Goal: Information Seeking & Learning: Learn about a topic

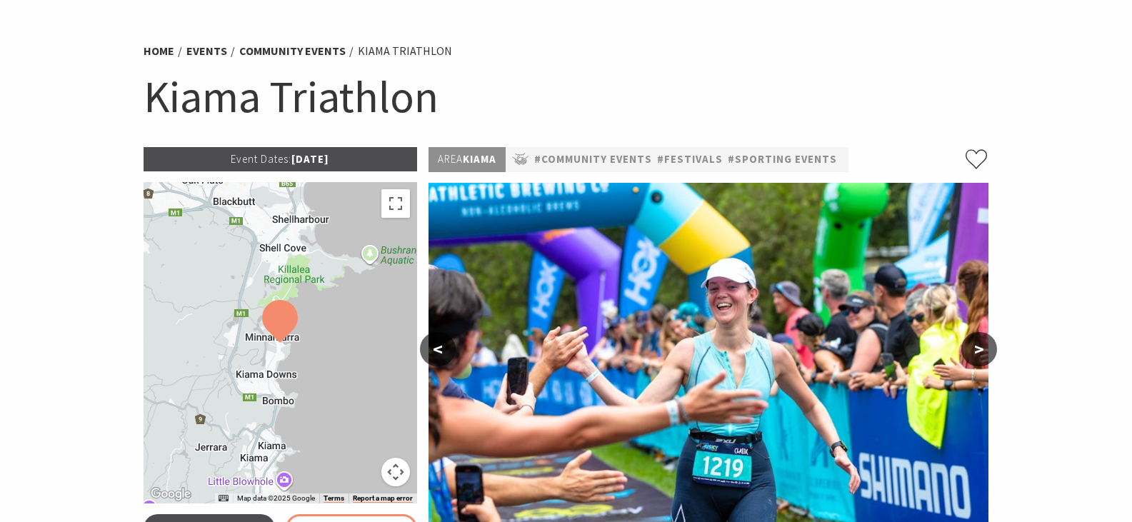
scroll to position [214, 0]
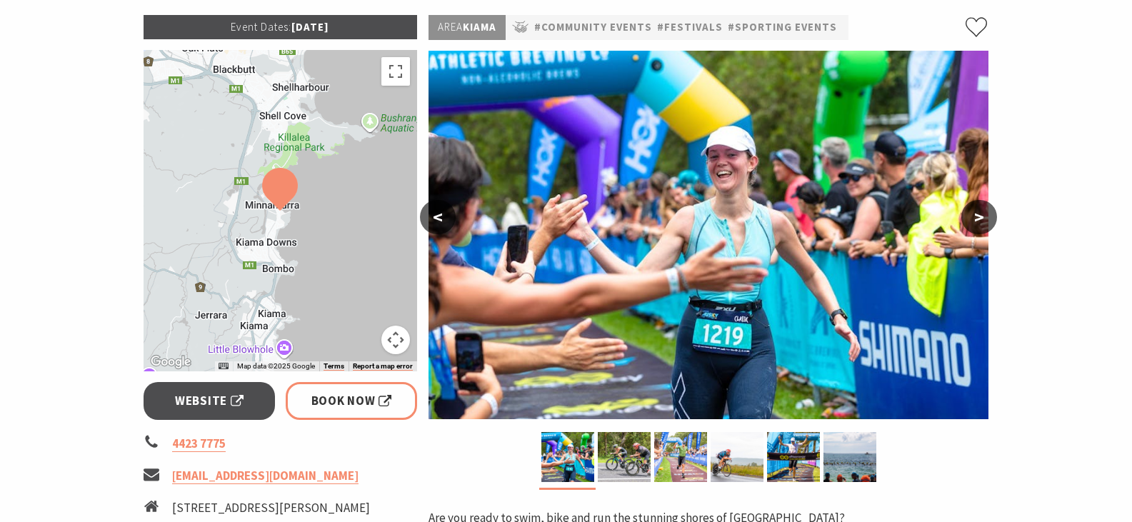
drag, startPoint x: 693, startPoint y: 233, endPoint x: -330, endPoint y: 333, distance: 1027.9
click at [836, 455] on img at bounding box center [849, 457] width 53 height 50
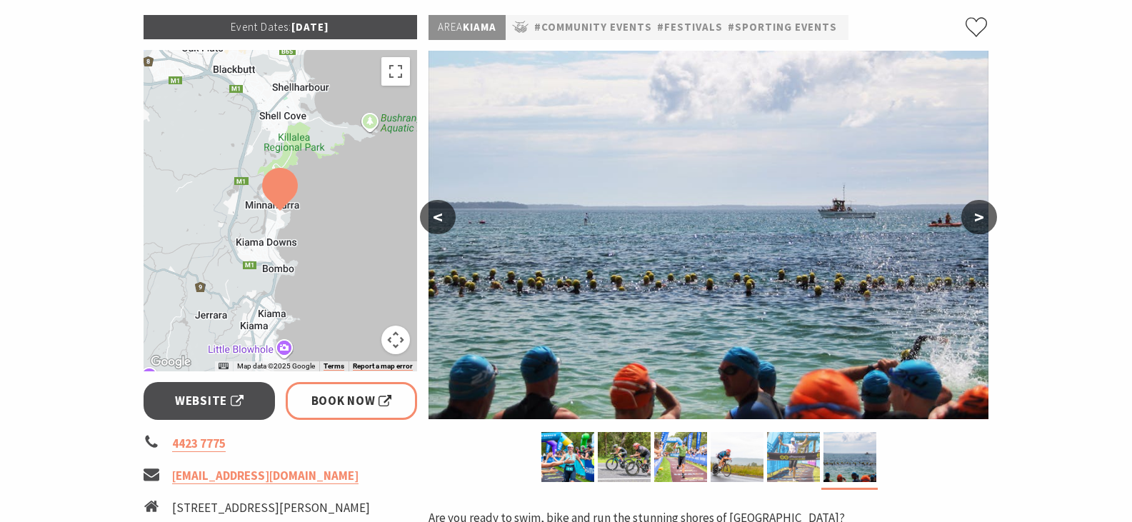
click at [789, 456] on img at bounding box center [793, 457] width 53 height 50
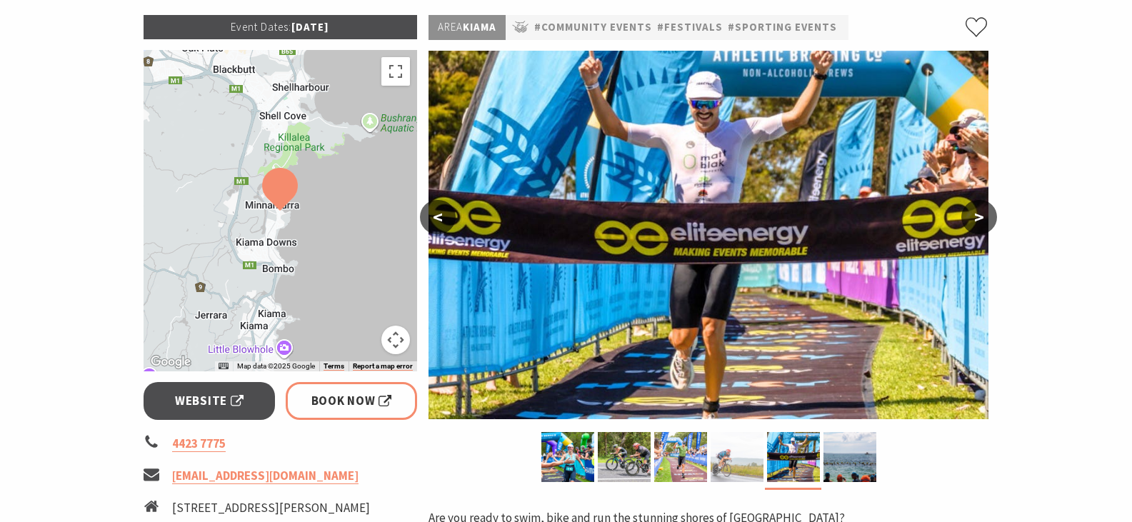
click at [745, 457] on img at bounding box center [736, 457] width 53 height 50
click at [713, 463] on img at bounding box center [736, 457] width 53 height 50
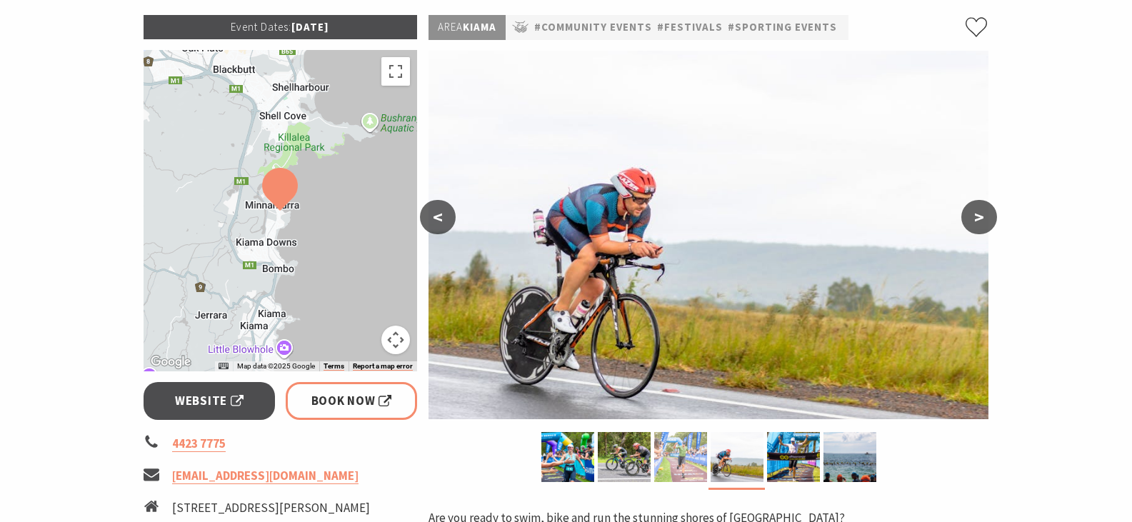
click at [675, 460] on img at bounding box center [680, 457] width 53 height 50
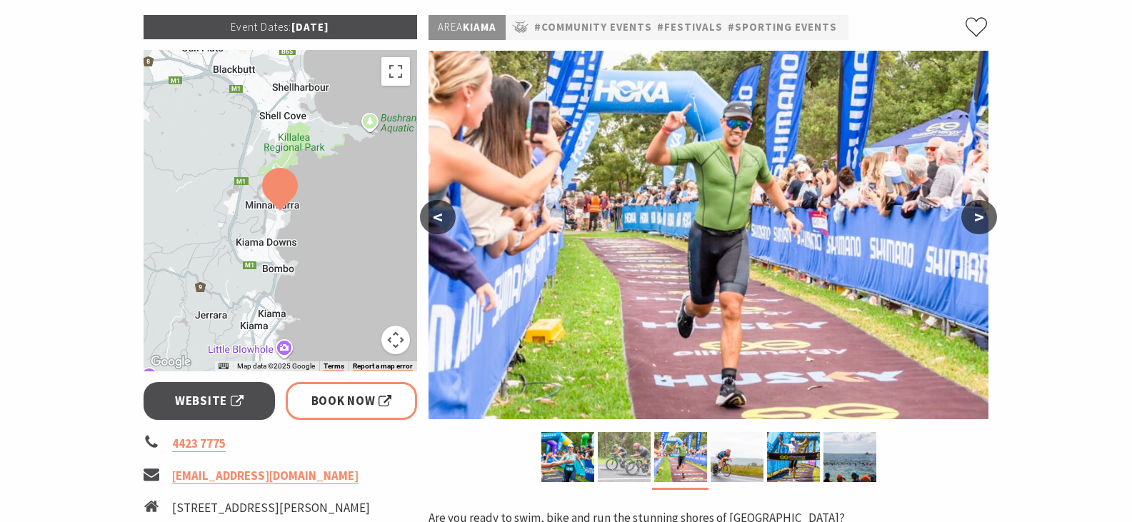
click at [642, 460] on img at bounding box center [624, 457] width 53 height 50
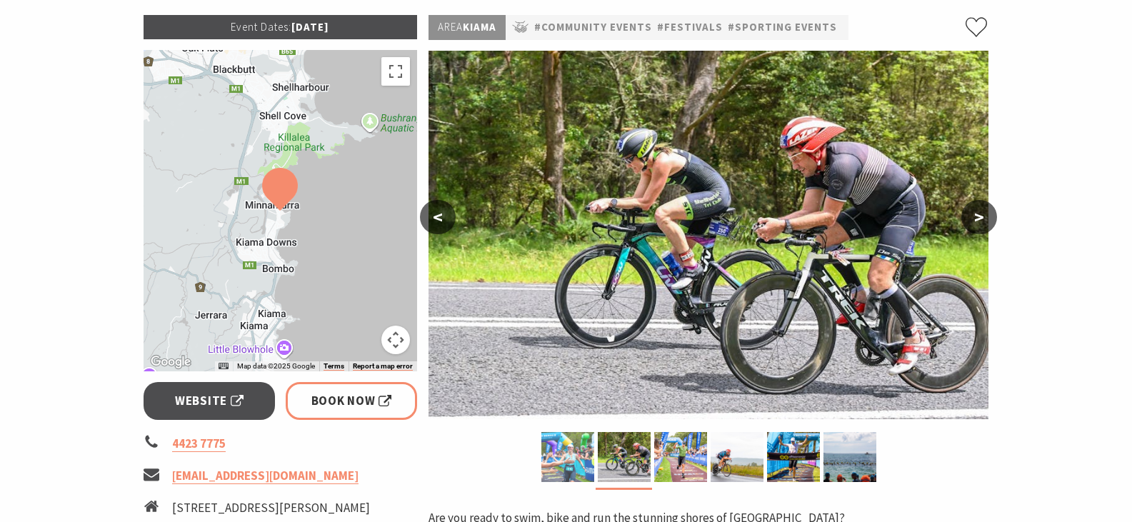
click at [560, 463] on img at bounding box center [567, 457] width 53 height 50
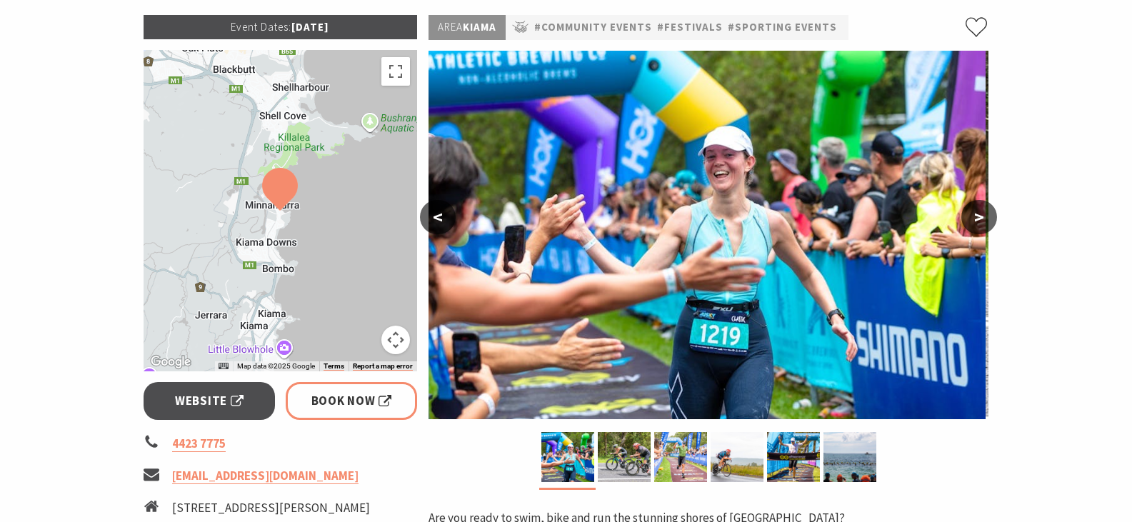
drag, startPoint x: 710, startPoint y: 282, endPoint x: -489, endPoint y: 316, distance: 1199.2
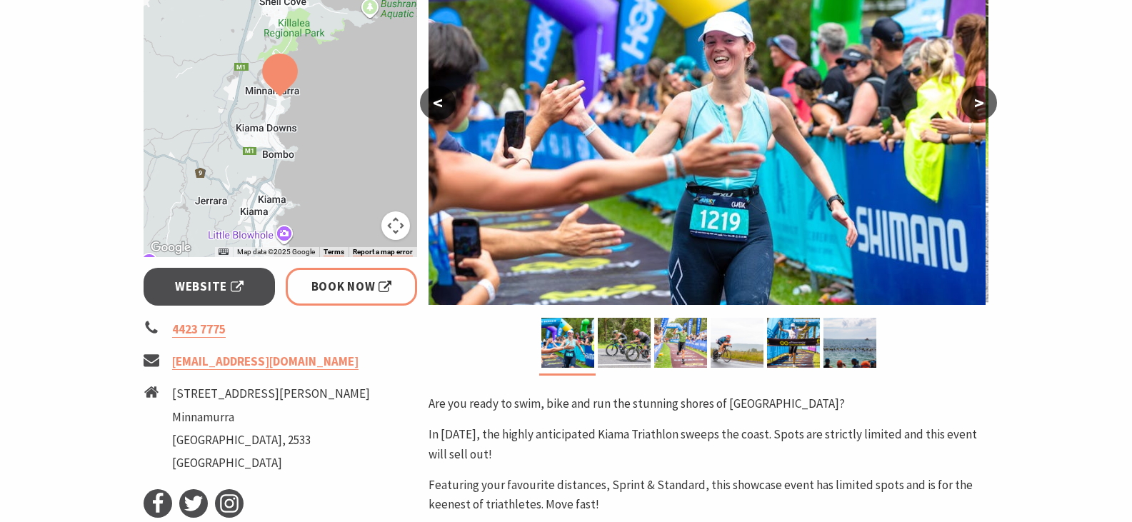
scroll to position [571, 0]
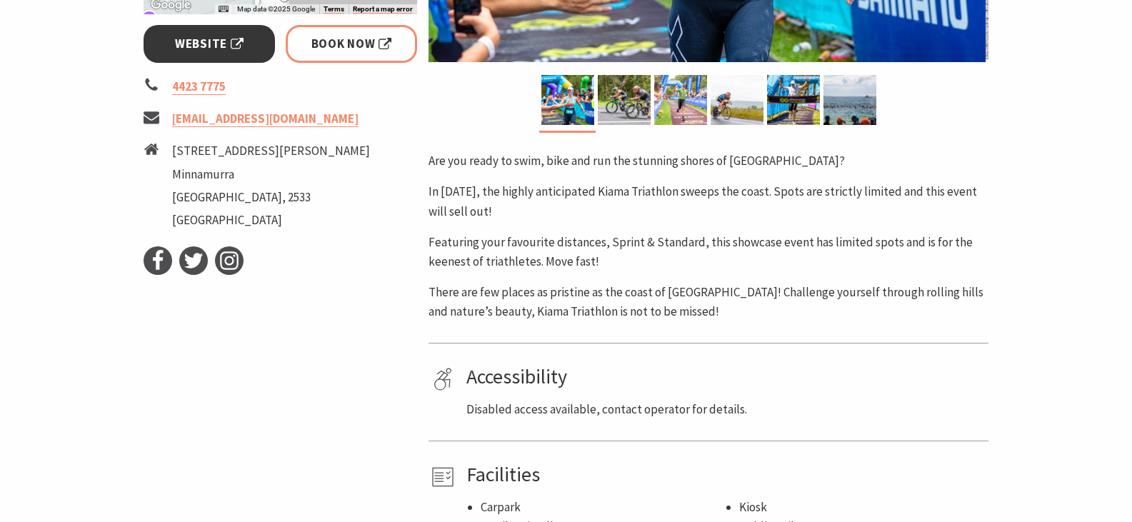
click at [238, 51] on span "Website" at bounding box center [209, 43] width 69 height 19
